Goal: Transaction & Acquisition: Purchase product/service

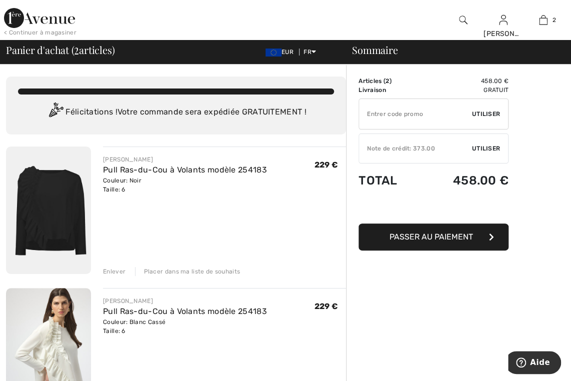
click at [123, 270] on div "Enlever" at bounding box center [114, 271] width 22 height 9
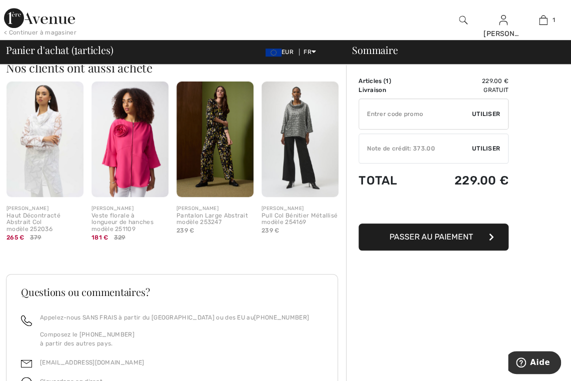
scroll to position [252, 0]
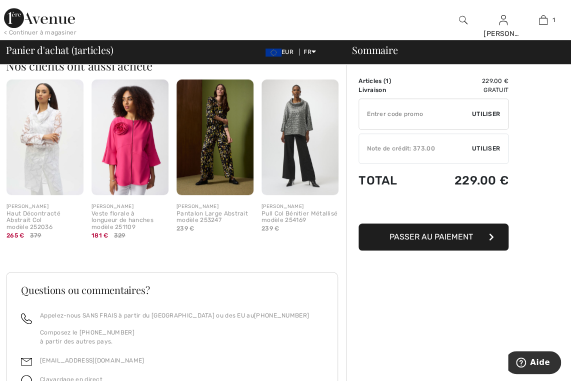
click at [126, 143] on img at bounding box center [129, 136] width 77 height 115
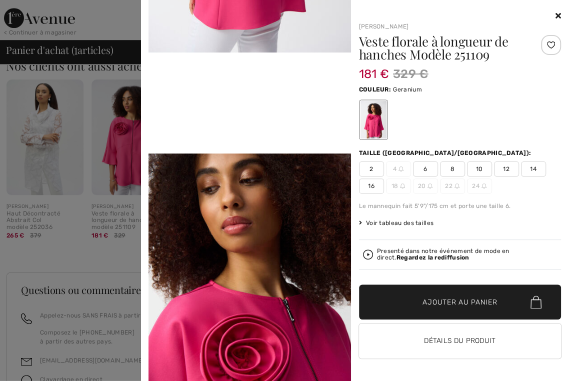
scroll to position [0, 0]
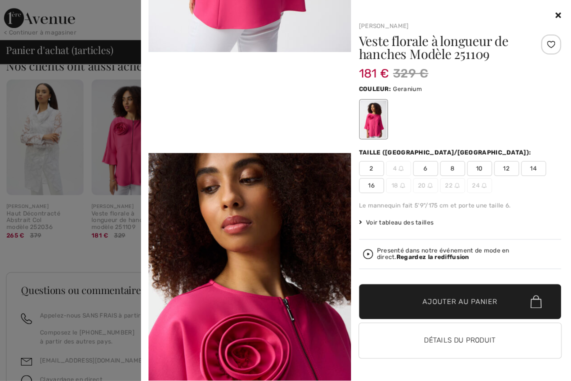
click at [425, 170] on span "6" at bounding box center [425, 168] width 25 height 15
click at [424, 169] on span "6" at bounding box center [425, 168] width 25 height 15
click at [435, 303] on span "Ajouter au panier" at bounding box center [459, 301] width 74 height 10
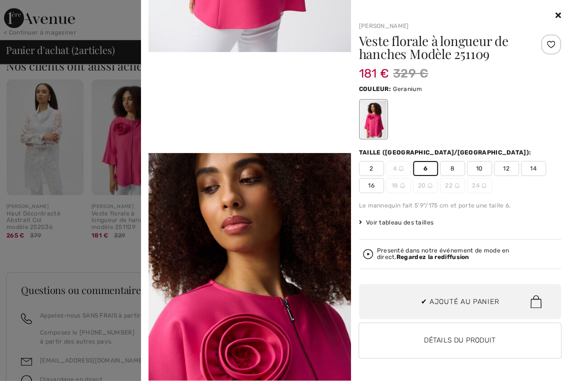
scroll to position [30, 0]
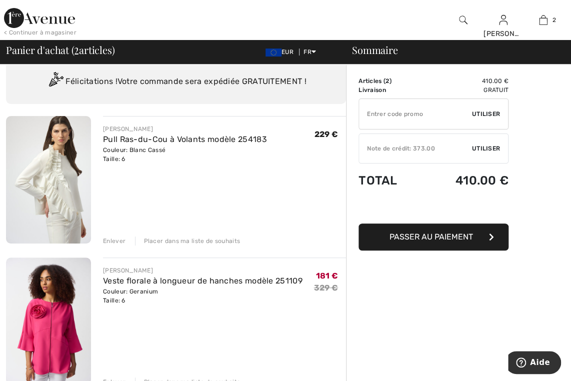
scroll to position [28, 0]
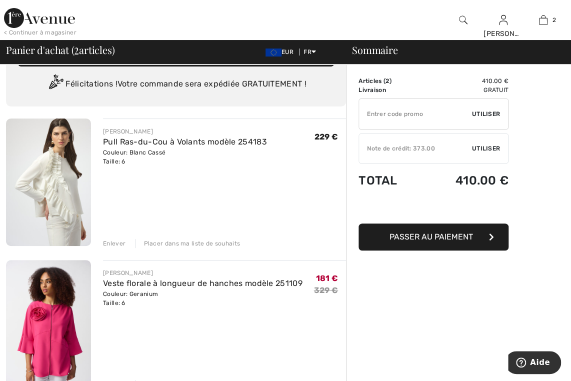
click at [108, 241] on div "Enlever" at bounding box center [114, 243] width 22 height 9
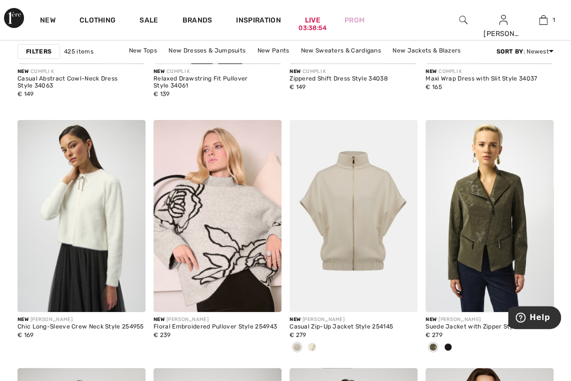
scroll to position [1380, 0]
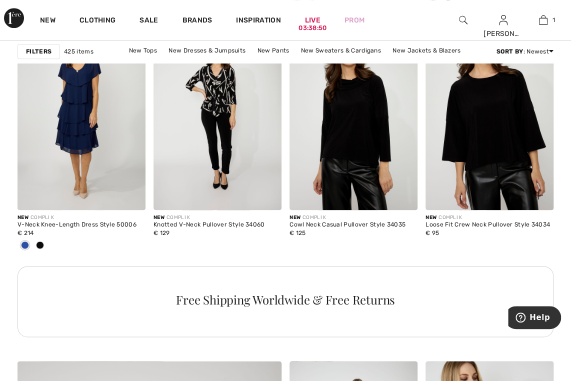
click at [486, 254] on div "New COMPLI K Loose Fit Crew Neck Pullover Style 34034 € 95" at bounding box center [489, 234] width 128 height 48
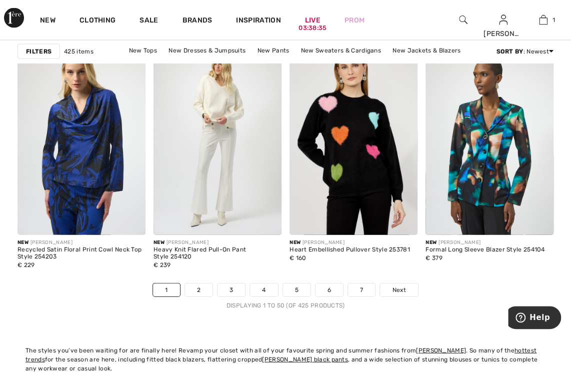
scroll to position [3624, 0]
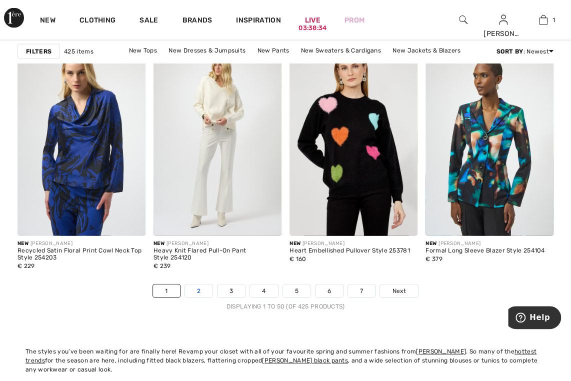
click at [199, 292] on link "2" at bounding box center [198, 290] width 27 height 13
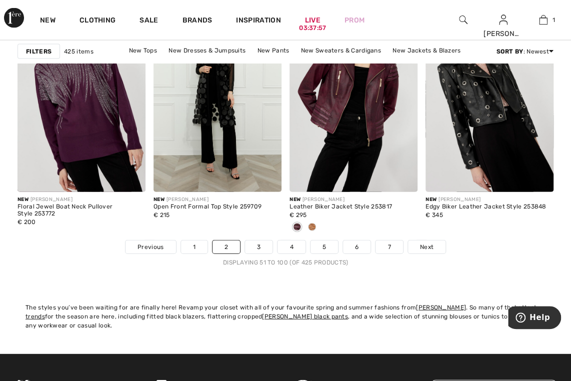
scroll to position [3682, 0]
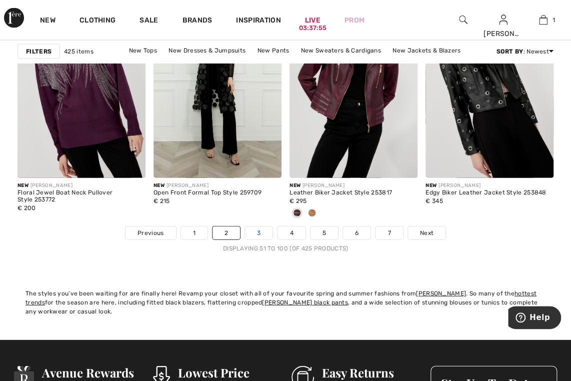
click at [263, 235] on link "3" at bounding box center [258, 232] width 27 height 13
click at [254, 230] on link "3" at bounding box center [258, 232] width 27 height 13
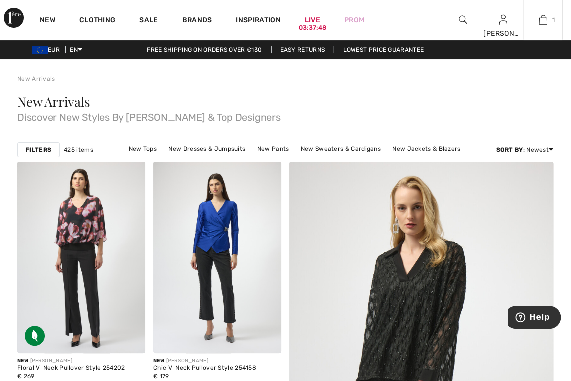
checkbox input "true"
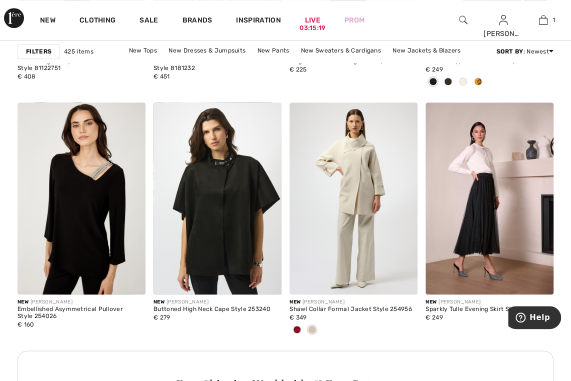
scroll to position [1644, 0]
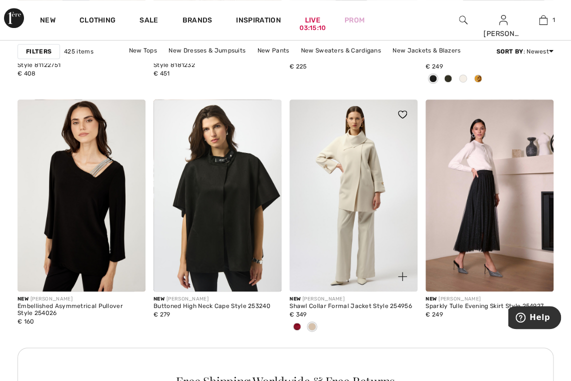
click at [358, 214] on img at bounding box center [353, 195] width 128 height 192
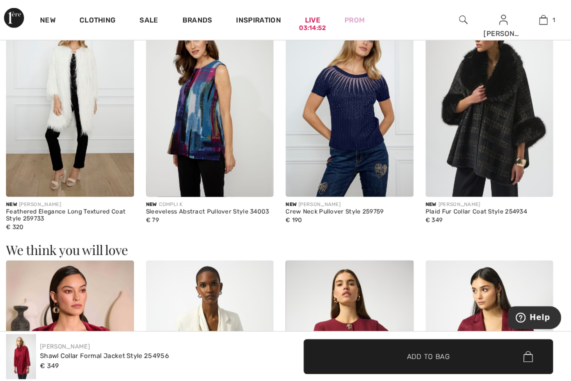
scroll to position [908, 0]
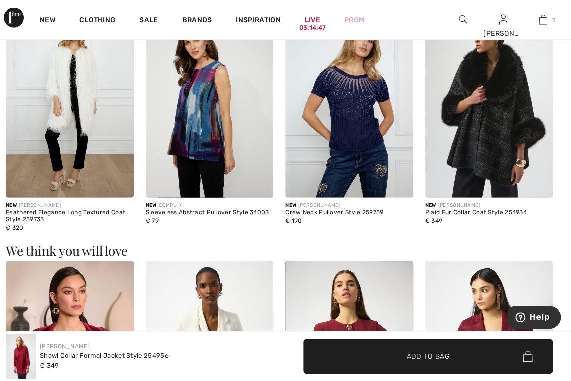
click at [496, 154] on img at bounding box center [489, 101] width 128 height 191
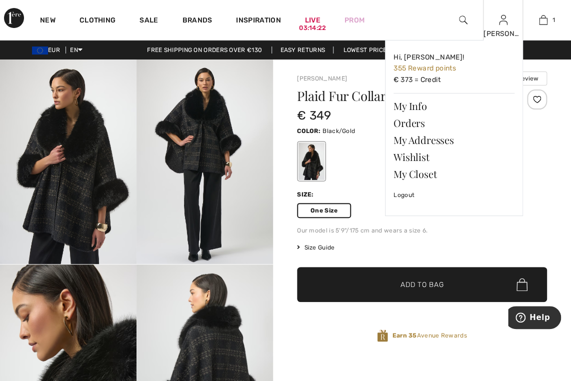
click at [501, 20] on img at bounding box center [503, 20] width 8 height 12
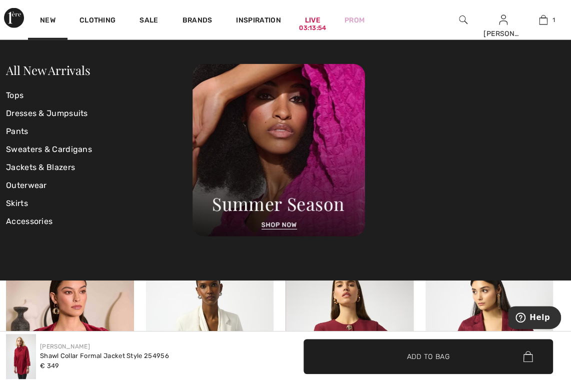
click at [524, 189] on div at bounding box center [378, 150] width 372 height 172
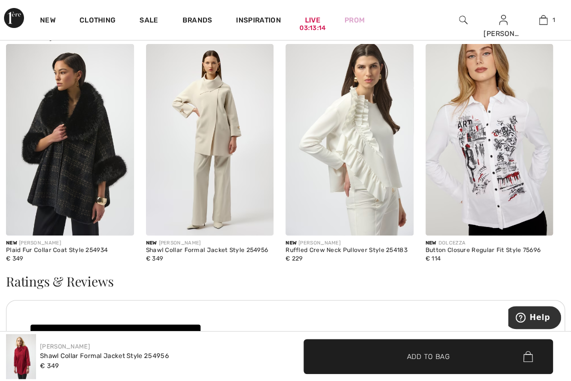
scroll to position [1382, 0]
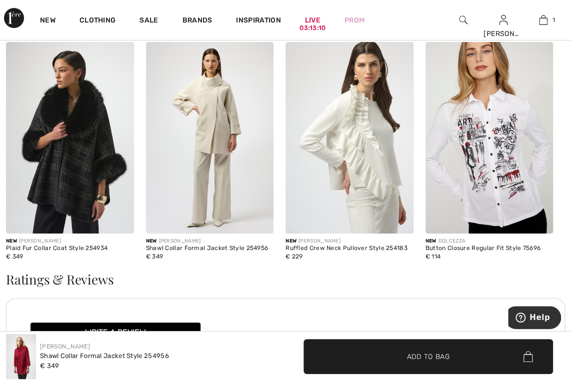
click at [70, 121] on img at bounding box center [70, 137] width 128 height 191
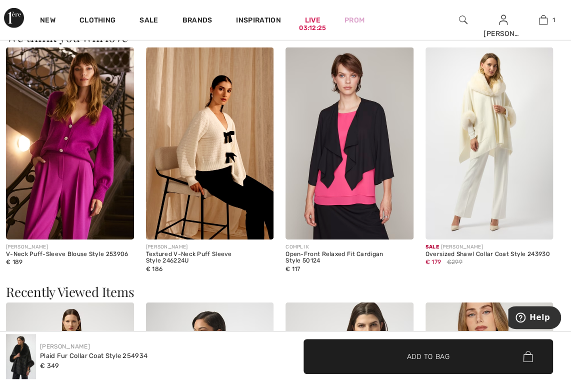
scroll to position [1116, 0]
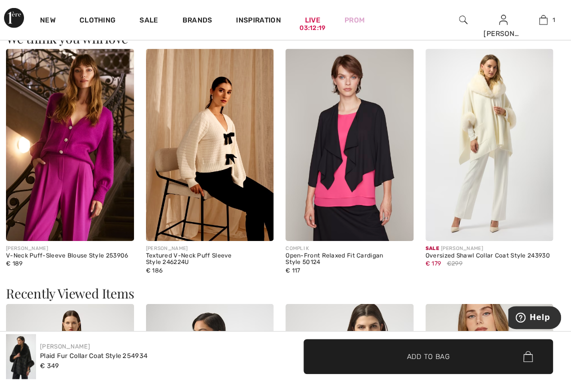
click at [491, 129] on img at bounding box center [489, 144] width 128 height 191
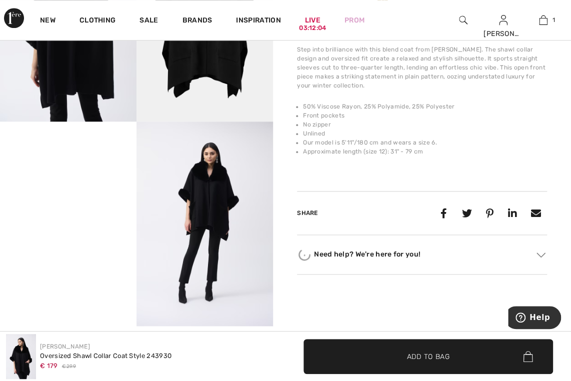
scroll to position [352, 0]
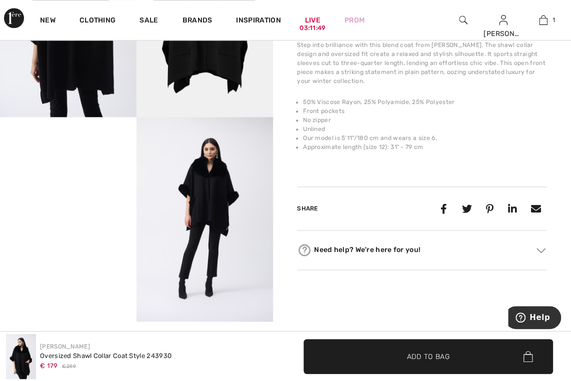
click at [209, 180] on img at bounding box center [204, 219] width 136 height 204
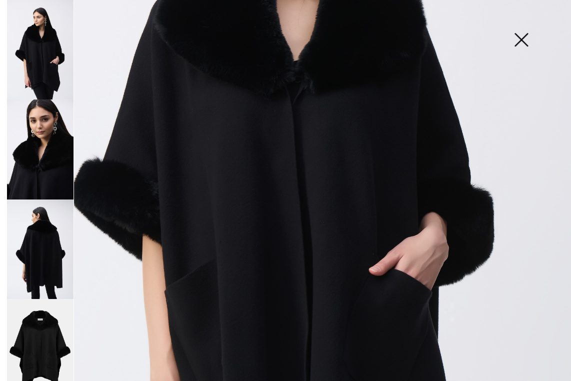
scroll to position [283, 0]
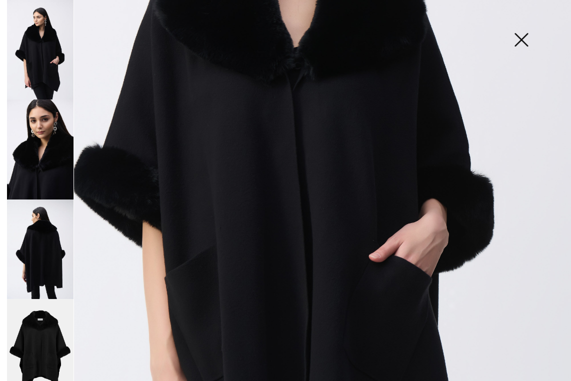
click at [300, 71] on img at bounding box center [285, 144] width 571 height 855
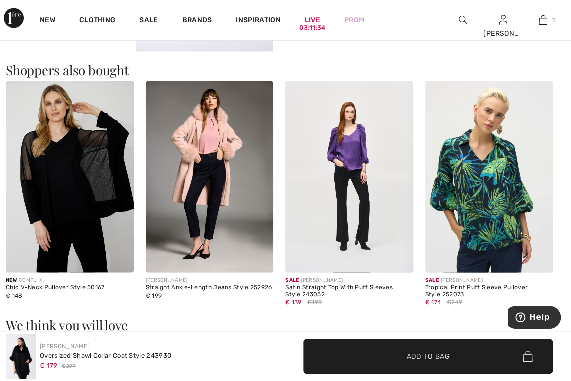
scroll to position [626, 0]
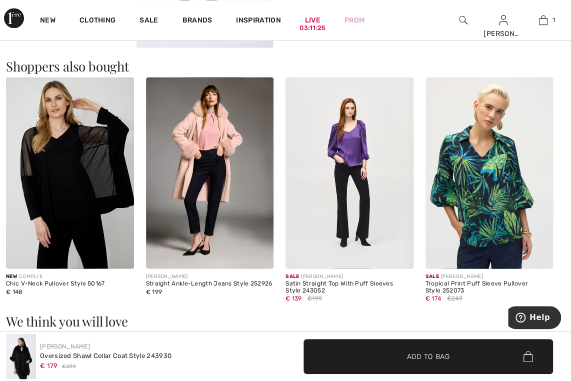
click at [241, 222] on img at bounding box center [210, 172] width 128 height 191
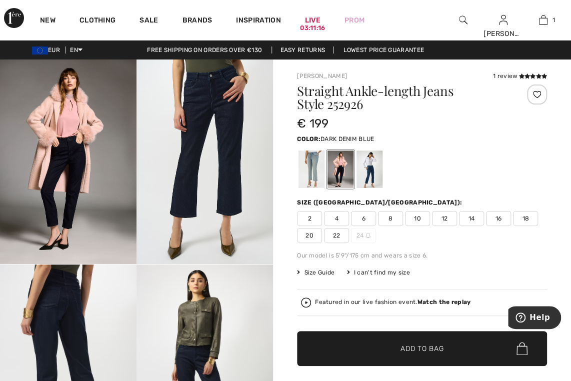
click at [79, 189] on img at bounding box center [68, 161] width 136 height 204
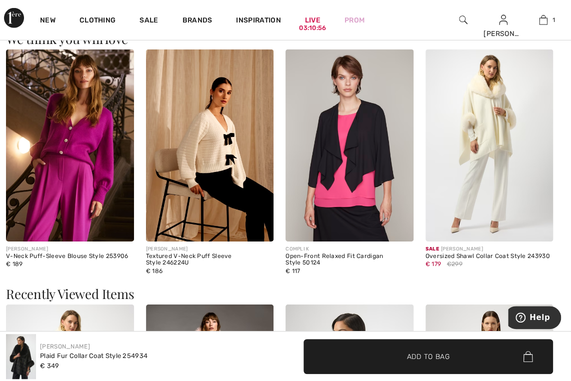
click at [493, 129] on img at bounding box center [489, 144] width 128 height 191
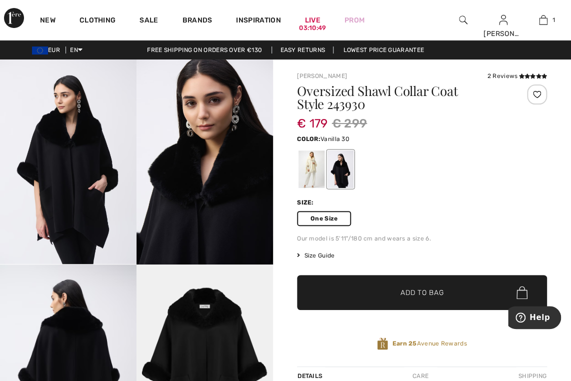
click at [313, 169] on div at bounding box center [311, 168] width 26 height 37
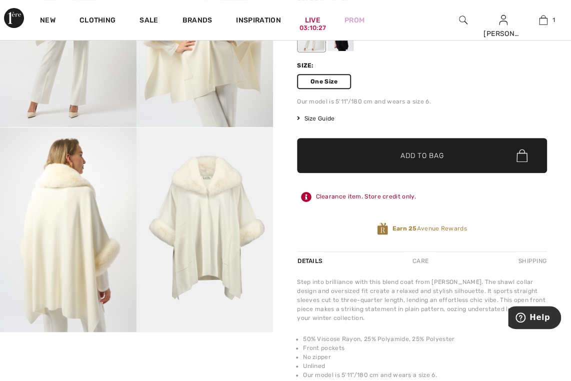
scroll to position [135, 0]
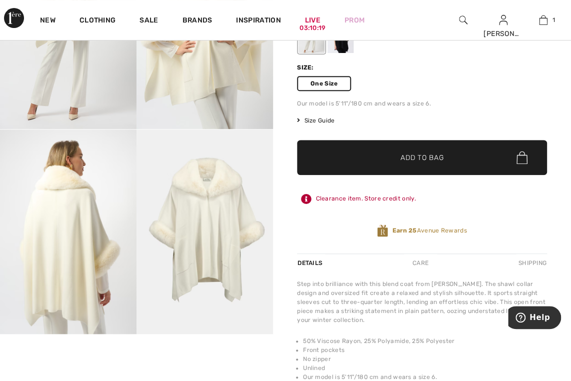
click at [457, 21] on div at bounding box center [463, 20] width 40 height 40
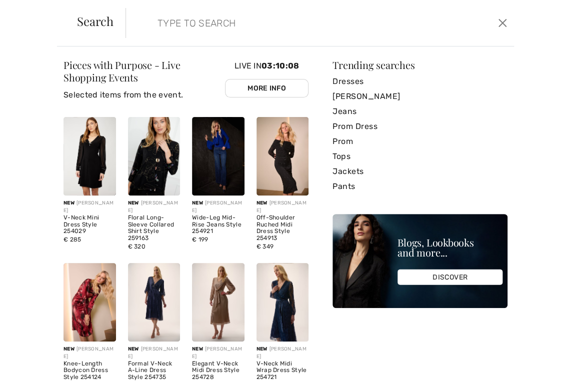
scroll to position [0, 0]
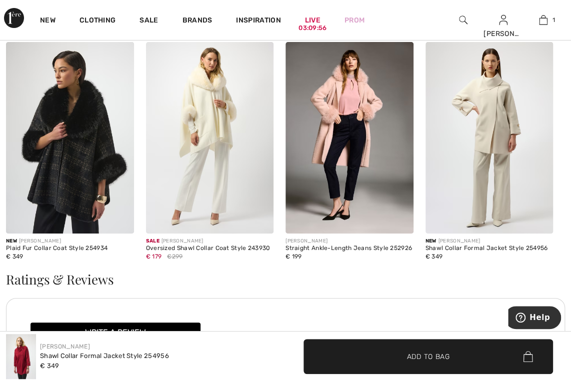
click at [213, 138] on img at bounding box center [210, 137] width 128 height 191
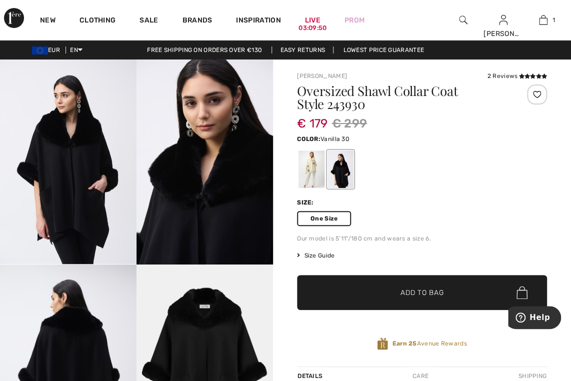
click at [311, 169] on div at bounding box center [311, 168] width 26 height 37
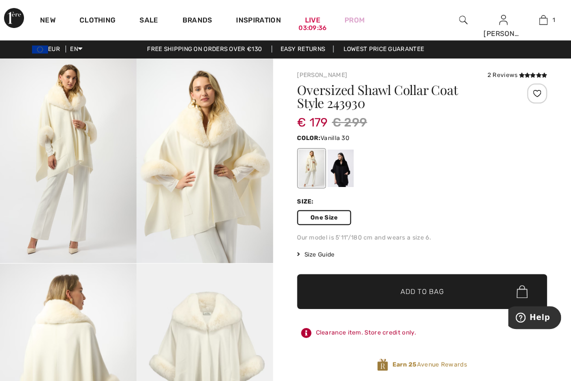
scroll to position [0, 0]
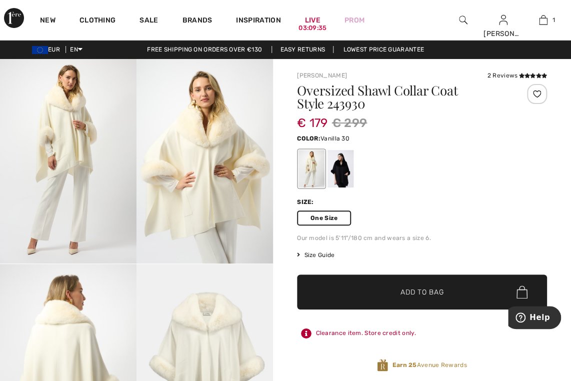
click at [333, 257] on span "Size Guide" at bounding box center [315, 254] width 37 height 9
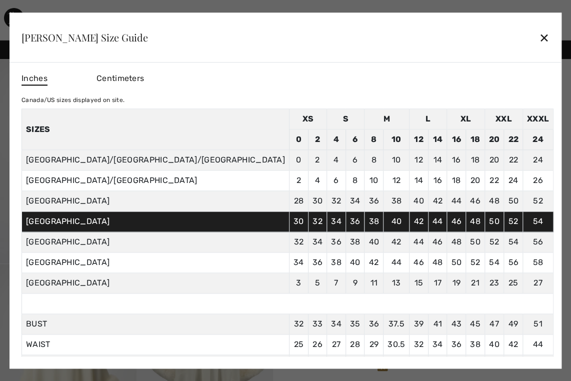
click at [345, 223] on td "36" at bounding box center [354, 221] width 19 height 20
click at [539, 39] on div "✕" at bounding box center [544, 37] width 10 height 21
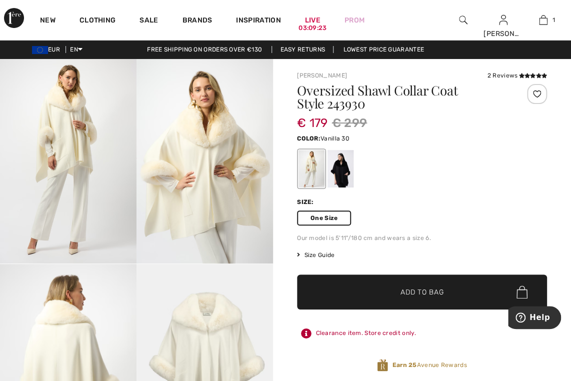
click at [336, 218] on span "One Size" at bounding box center [324, 217] width 54 height 15
click at [345, 175] on div at bounding box center [340, 168] width 26 height 37
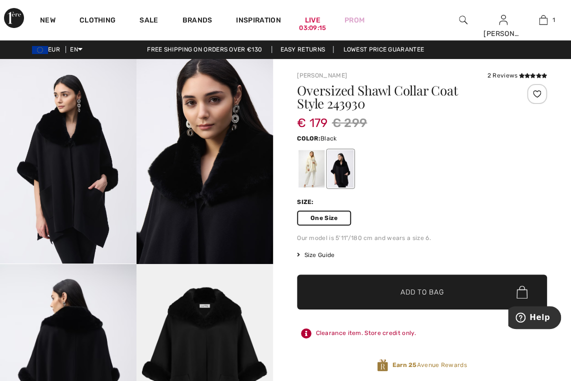
click at [335, 217] on span "One Size" at bounding box center [324, 217] width 54 height 15
click at [306, 175] on div at bounding box center [311, 168] width 26 height 37
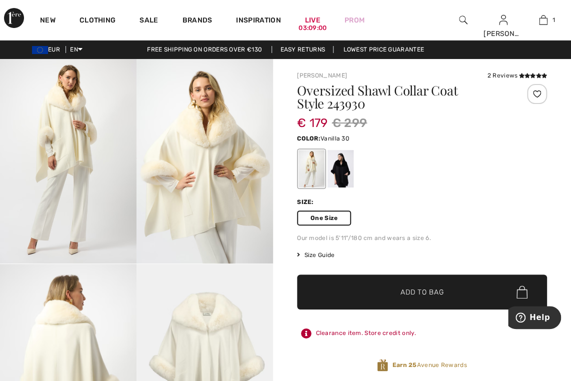
click at [422, 289] on span "Add to Bag" at bounding box center [421, 292] width 43 height 10
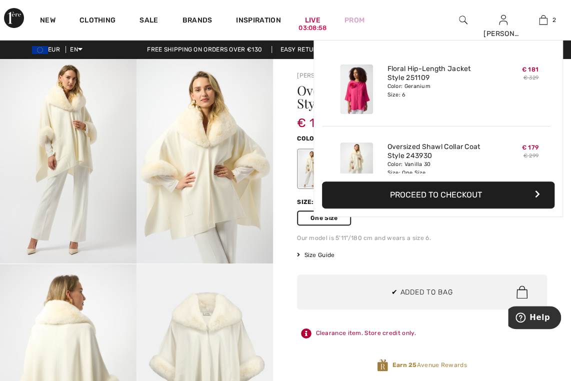
scroll to position [30, 0]
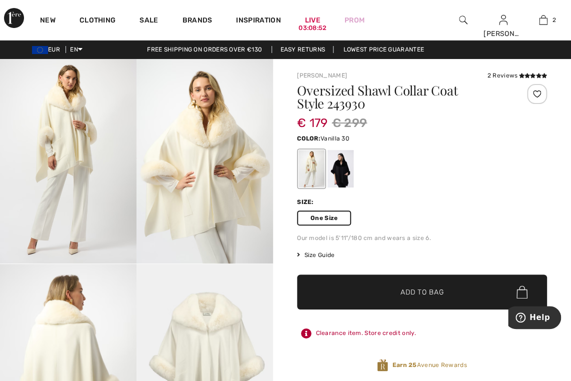
click at [303, 177] on div at bounding box center [311, 168] width 26 height 37
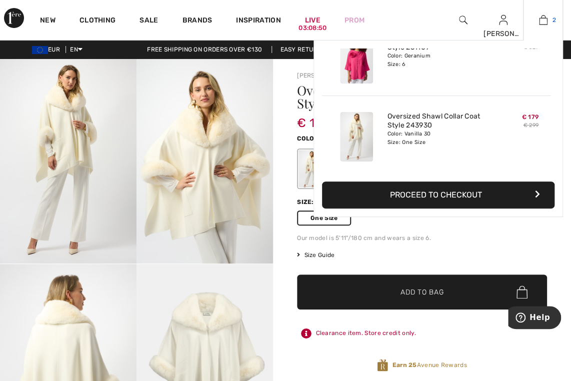
click at [539, 21] on img at bounding box center [543, 20] width 8 height 12
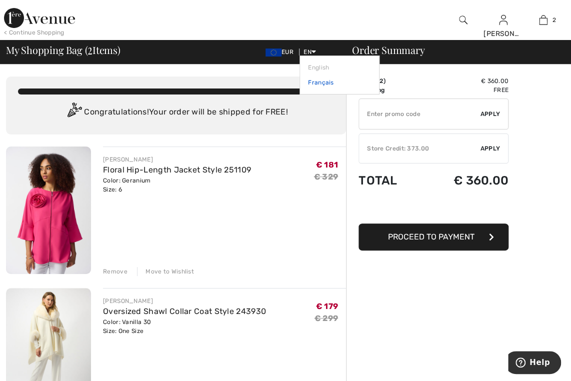
click at [316, 84] on link "Français" at bounding box center [339, 82] width 63 height 15
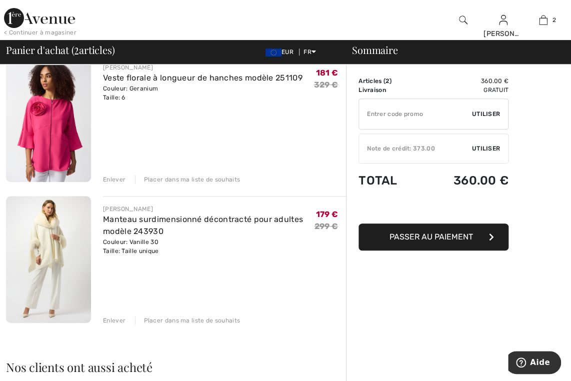
scroll to position [91, 0]
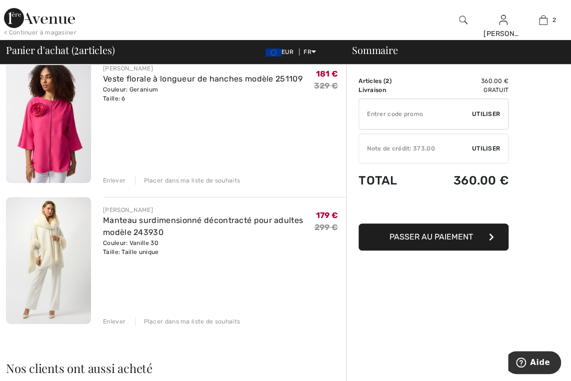
click at [50, 248] on img at bounding box center [48, 260] width 85 height 127
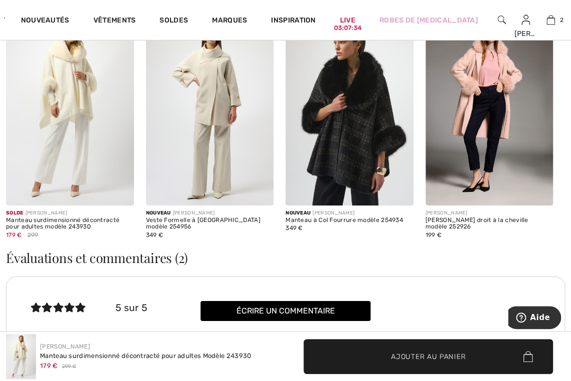
scroll to position [1191, 0]
click at [420, 366] on span "✔ Ajouté au panier Ajouter au panier" at bounding box center [427, 356] width 249 height 35
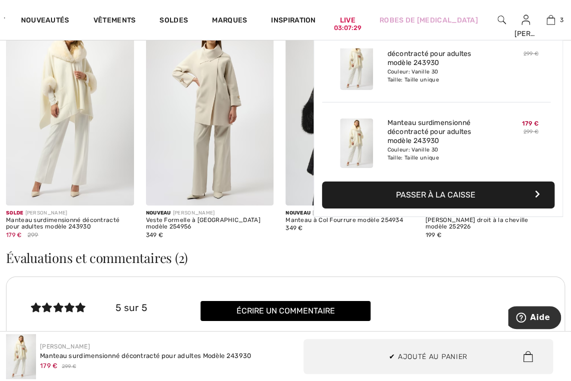
scroll to position [108, 0]
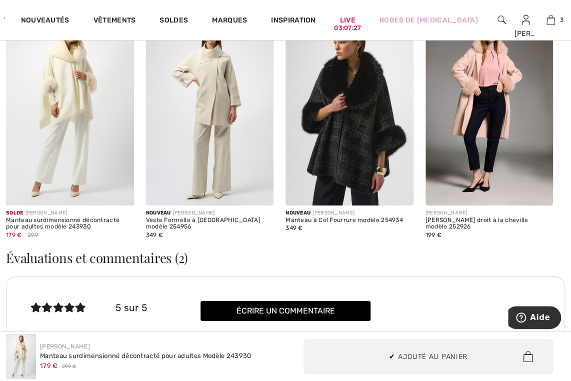
click at [226, 164] on img at bounding box center [210, 108] width 128 height 191
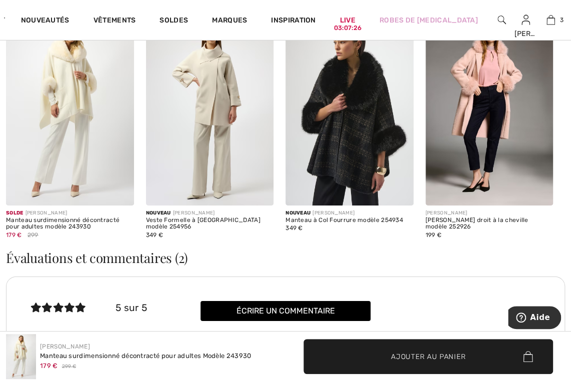
click at [215, 172] on img at bounding box center [210, 108] width 128 height 191
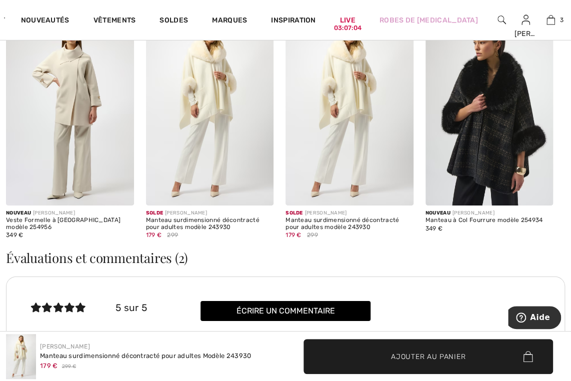
click at [509, 144] on img at bounding box center [489, 109] width 128 height 191
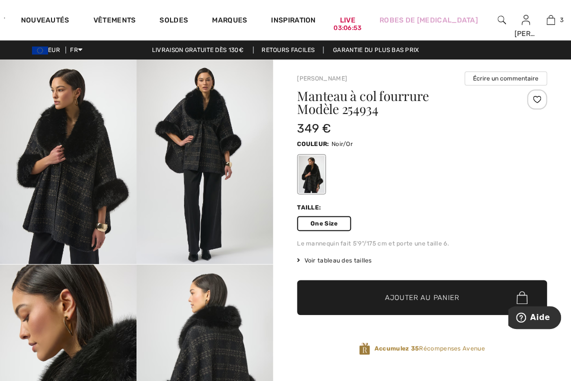
click at [334, 222] on span "One Size" at bounding box center [324, 223] width 54 height 15
click at [341, 260] on span "Voir tableau des tailles" at bounding box center [334, 260] width 75 height 9
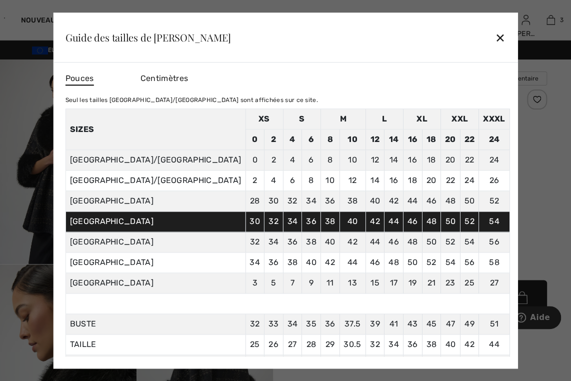
click at [283, 232] on td "34" at bounding box center [292, 221] width 19 height 20
click at [495, 38] on div "✕" at bounding box center [500, 37] width 10 height 21
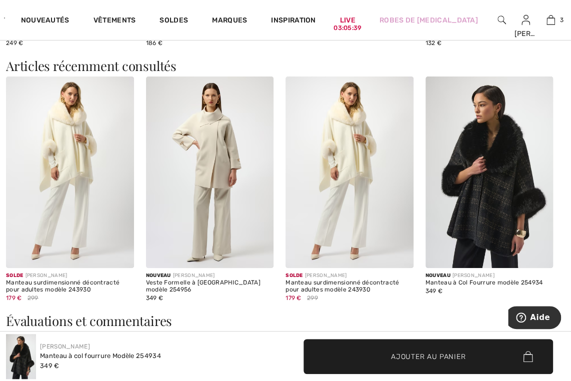
scroll to position [1369, 0]
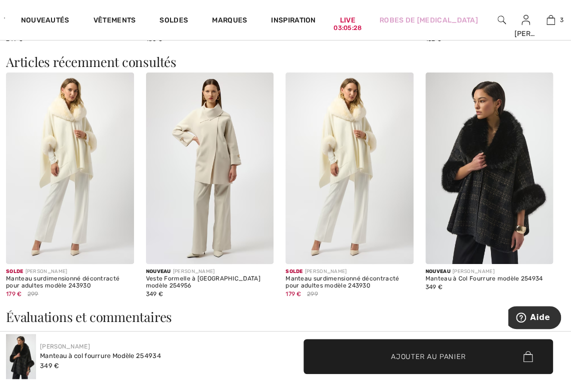
click at [371, 225] on img at bounding box center [349, 167] width 128 height 191
click at [368, 198] on img at bounding box center [349, 167] width 128 height 191
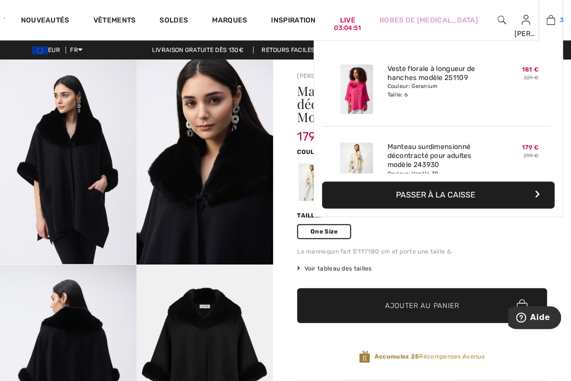
click at [546, 23] on img at bounding box center [550, 20] width 8 height 12
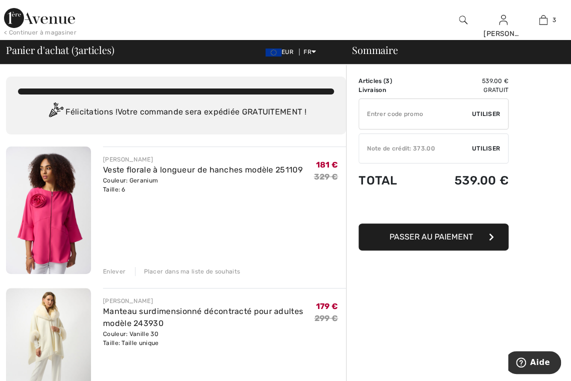
click at [115, 270] on div "Enlever" at bounding box center [114, 271] width 22 height 9
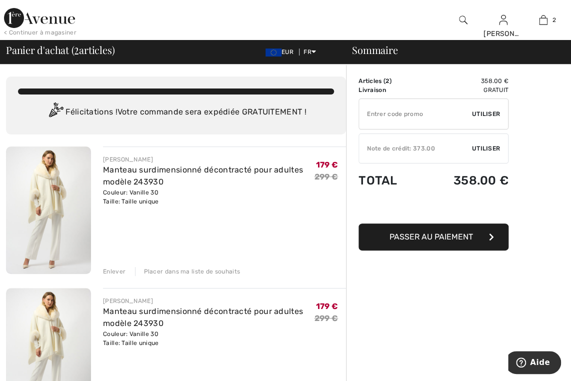
click at [112, 272] on div "Enlever" at bounding box center [114, 271] width 22 height 9
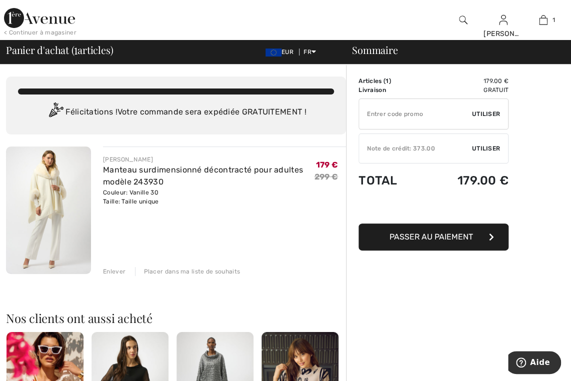
click at [448, 240] on span "Passer au paiement" at bounding box center [430, 236] width 83 height 9
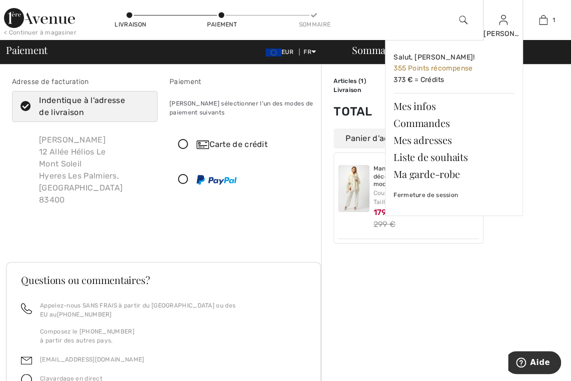
click at [500, 20] on img at bounding box center [503, 20] width 8 height 12
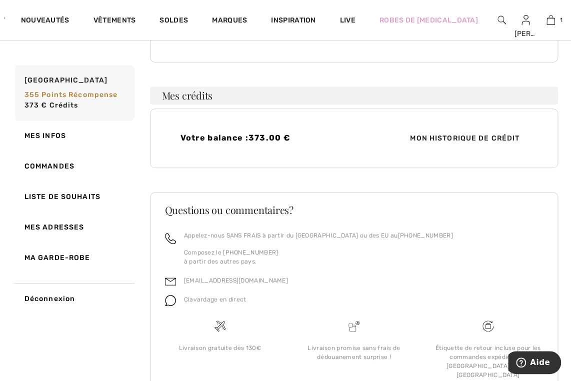
scroll to position [228, 0]
click at [457, 138] on span "Mon historique de crédit" at bounding box center [464, 137] width 125 height 10
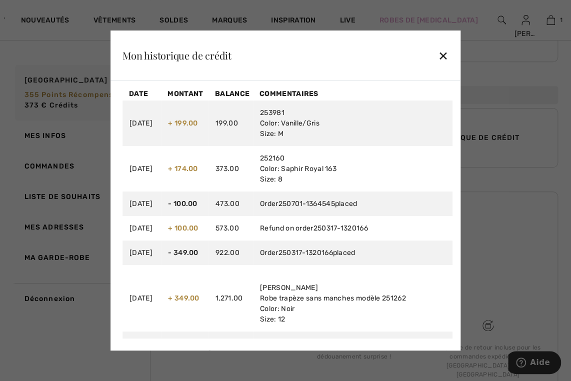
scroll to position [0, 0]
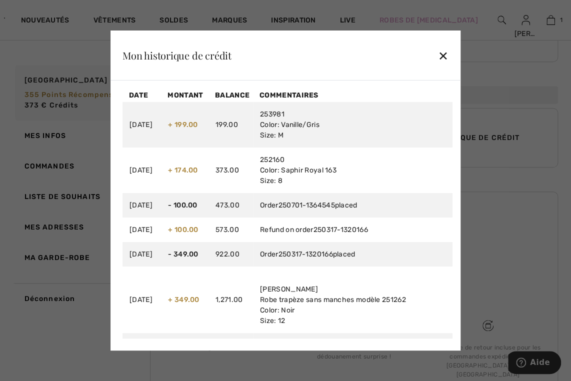
click at [442, 56] on div "✕" at bounding box center [443, 55] width 10 height 21
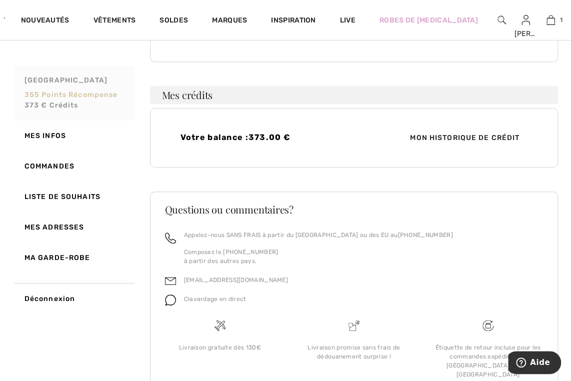
click at [43, 81] on span "Mon Avenue" at bounding box center [65, 80] width 83 height 10
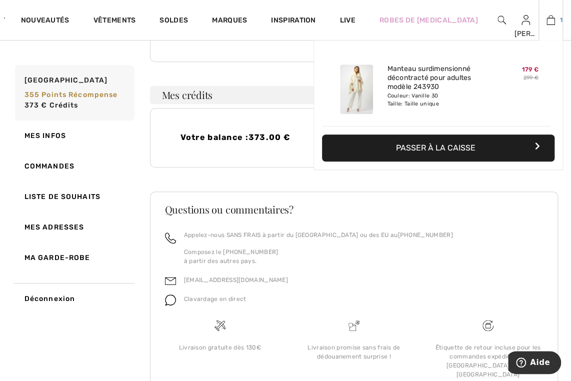
click at [546, 22] on img at bounding box center [550, 20] width 8 height 12
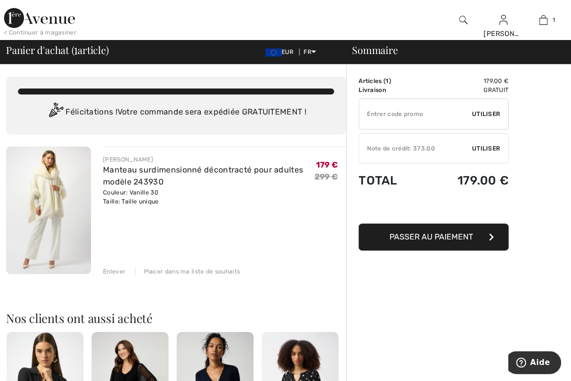
click at [423, 148] on div "Note de crédit: 373.00" at bounding box center [415, 148] width 113 height 9
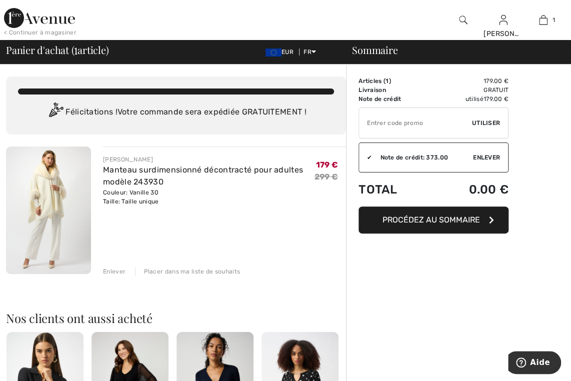
click at [458, 222] on span "Procédez au sommaire" at bounding box center [430, 219] width 97 height 9
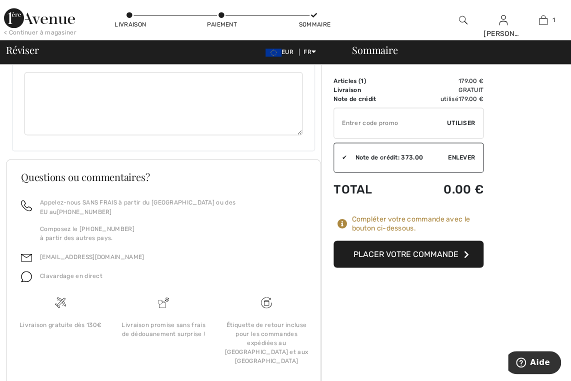
scroll to position [518, 0]
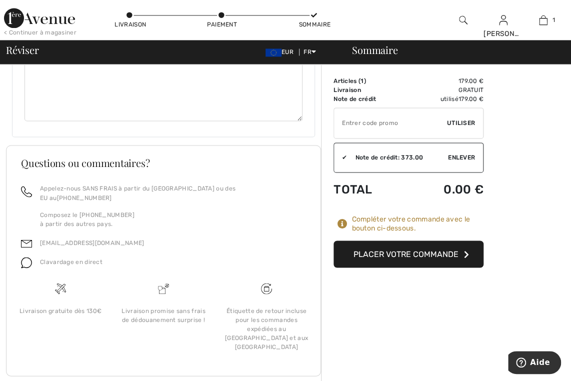
click at [378, 253] on button "Placer votre commande" at bounding box center [408, 253] width 150 height 27
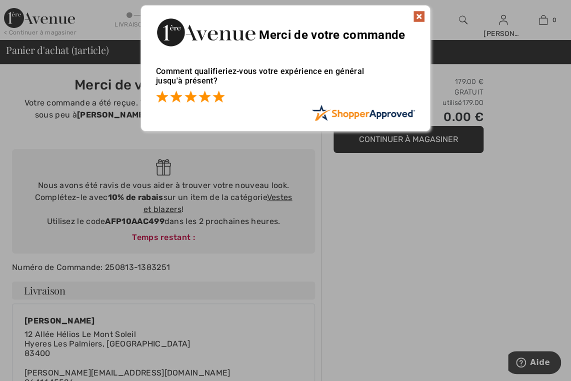
click at [219, 94] on span at bounding box center [218, 96] width 12 height 12
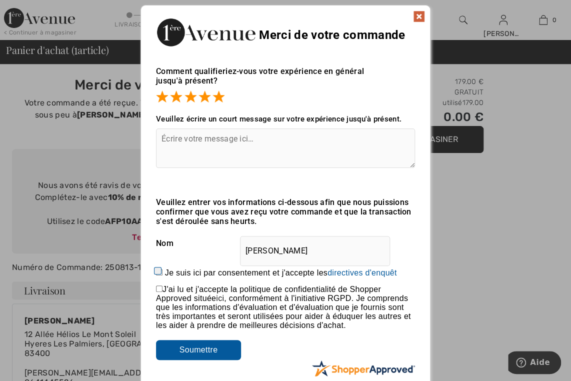
click at [156, 270] on input "Je suis ici par consentement et j'accepte les En soumettant une évaluation, vou…" at bounding box center [159, 272] width 6 height 6
checkbox input "true"
drag, startPoint x: 156, startPoint y: 286, endPoint x: 161, endPoint y: 294, distance: 9.2
click at [156, 287] on input "checkbox" at bounding box center [159, 288] width 6 height 6
checkbox input "true"
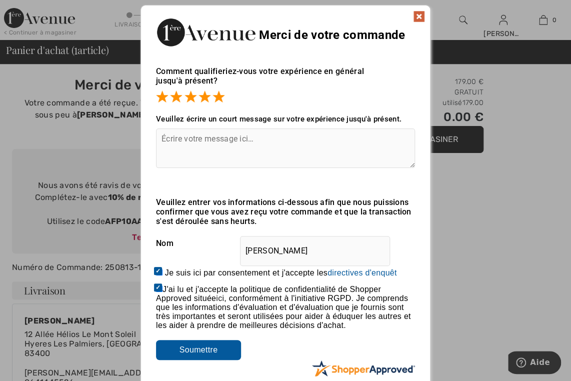
click at [191, 350] on input "Soumettre" at bounding box center [198, 350] width 85 height 20
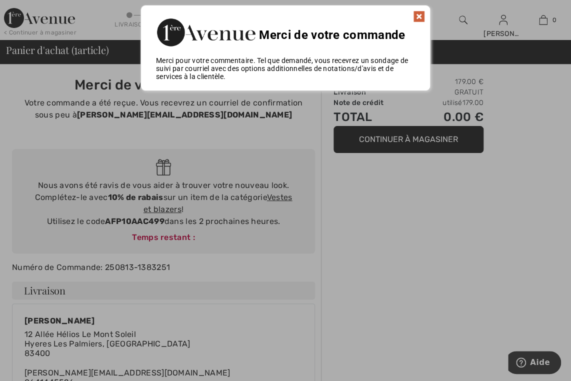
click at [418, 18] on img at bounding box center [419, 16] width 12 height 12
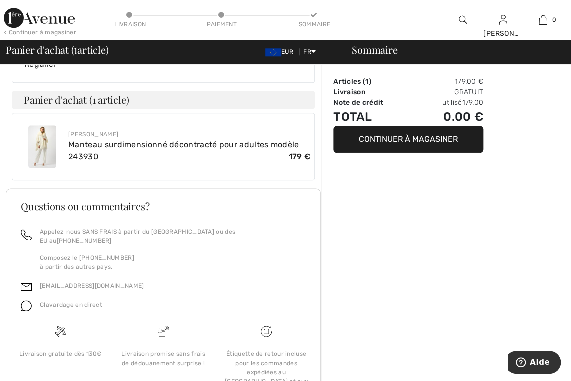
scroll to position [395, 0]
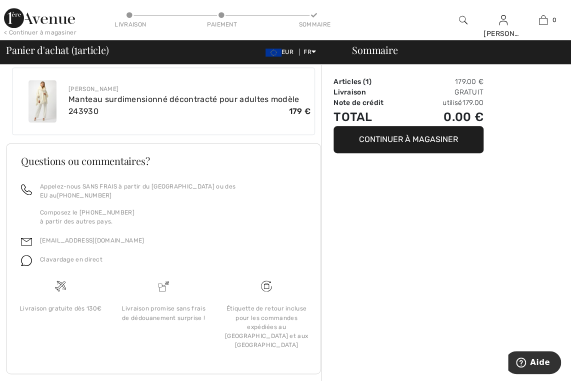
click at [400, 145] on button "Continuer à magasiner" at bounding box center [408, 139] width 150 height 27
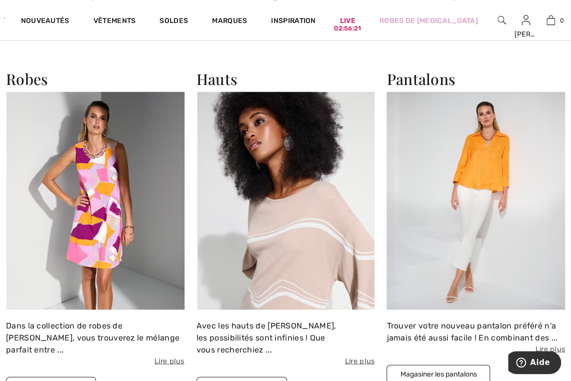
scroll to position [701, 0]
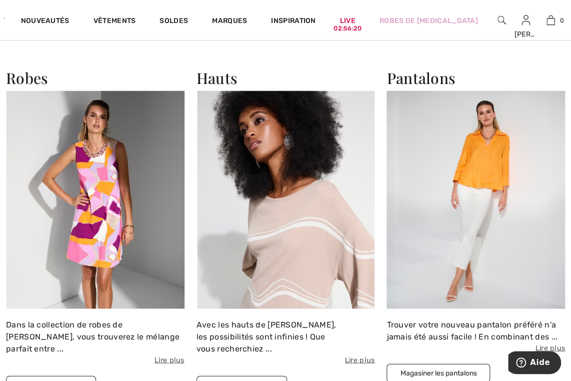
click at [295, 268] on img at bounding box center [285, 199] width 178 height 218
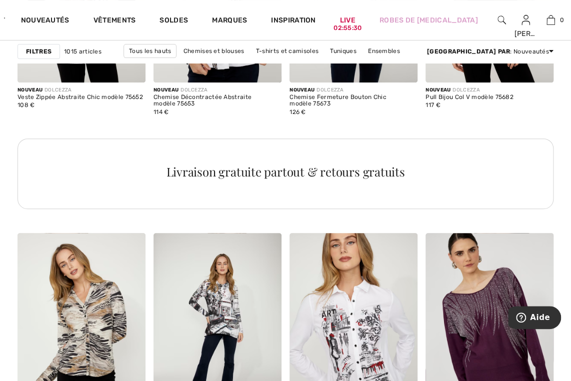
scroll to position [2930, 0]
